Goal: Find specific page/section: Find specific page/section

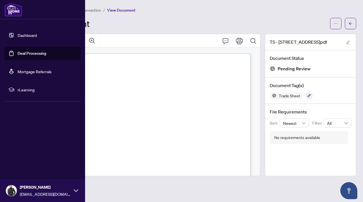
click at [21, 33] on link "Dashboard" at bounding box center [27, 35] width 19 height 5
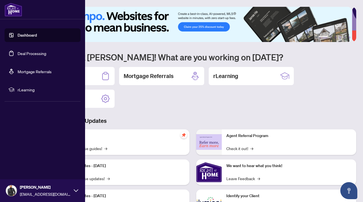
click at [18, 33] on link "Dashboard" at bounding box center [27, 35] width 19 height 5
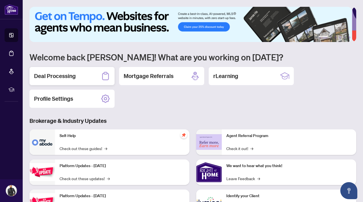
click at [83, 75] on div "Deal Processing" at bounding box center [71, 76] width 85 height 18
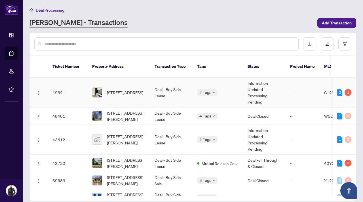
click at [82, 80] on td "49621" at bounding box center [68, 93] width 40 height 30
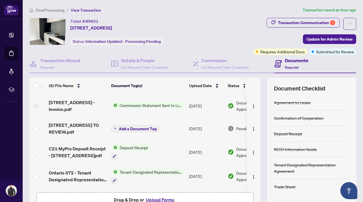
scroll to position [24, 0]
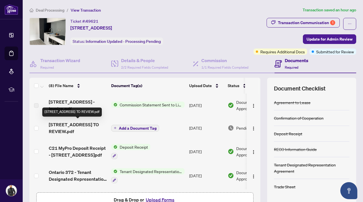
click at [88, 132] on span "2509-33 Helendale Ave - TS - AGENT TO REVIEW.pdf" at bounding box center [78, 128] width 58 height 14
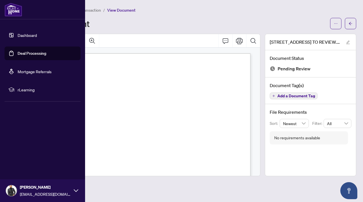
click at [22, 33] on link "Dashboard" at bounding box center [27, 35] width 19 height 5
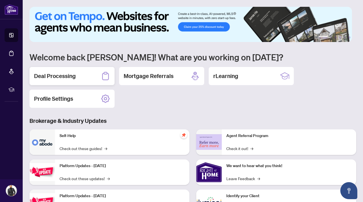
click at [92, 75] on div "Deal Processing" at bounding box center [71, 76] width 85 height 18
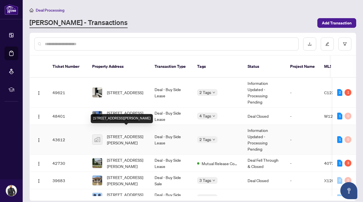
click at [123, 139] on span "2393 Whitehorn Drive, Burlington, ON, Canada" at bounding box center [126, 139] width 39 height 12
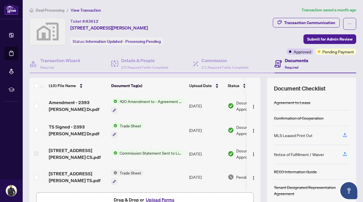
click at [130, 124] on span "Trade Sheet" at bounding box center [130, 125] width 26 height 6
click at [76, 129] on span "TS Signed - 2393 Whitehorn Dr.pdf" at bounding box center [78, 130] width 58 height 14
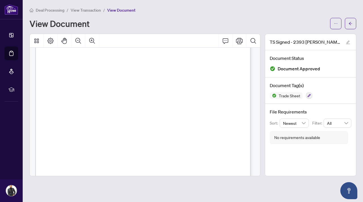
scroll to position [41, 0]
